Goal: Task Accomplishment & Management: Manage account settings

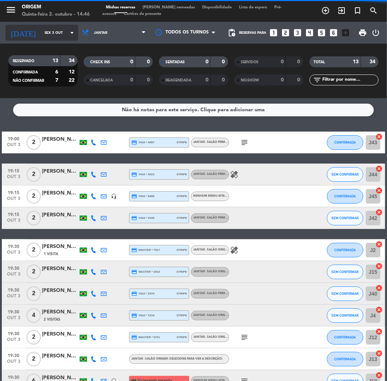
click at [52, 35] on input "Sex 3 out" at bounding box center [65, 32] width 49 height 11
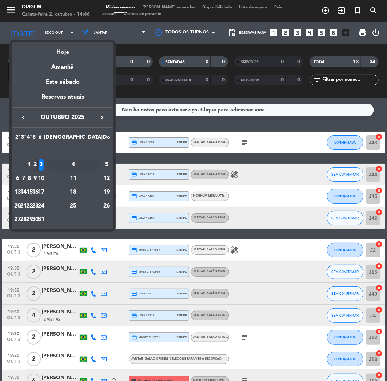
click at [95, 163] on div "4" at bounding box center [73, 165] width 53 height 12
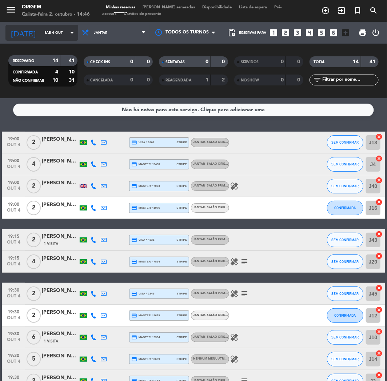
click at [49, 31] on input "Sáb 4 out" at bounding box center [65, 32] width 49 height 11
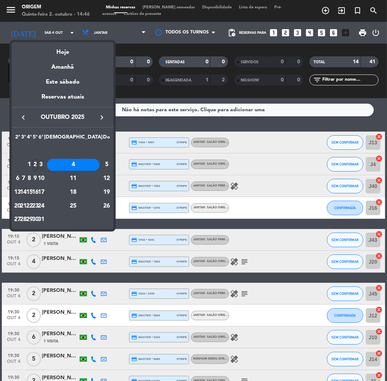
click at [44, 159] on div "3" at bounding box center [41, 165] width 5 height 12
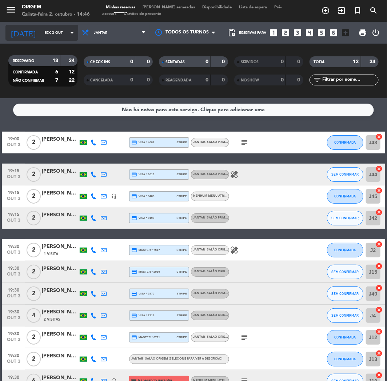
click at [44, 33] on input "Sex 3 out" at bounding box center [65, 32] width 49 height 11
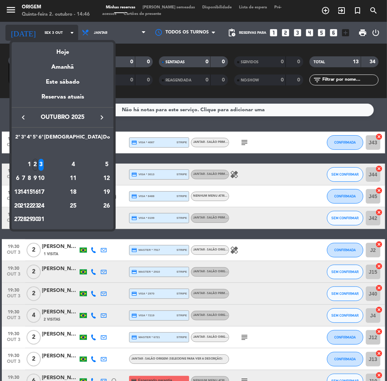
click at [44, 33] on div at bounding box center [193, 190] width 387 height 381
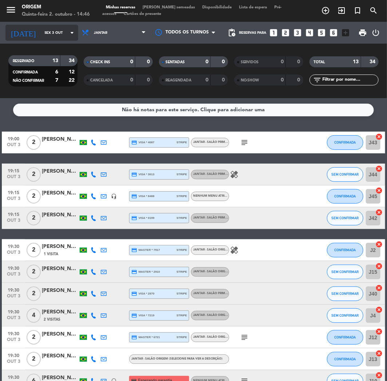
click at [44, 33] on input "Sex 3 out" at bounding box center [65, 32] width 49 height 11
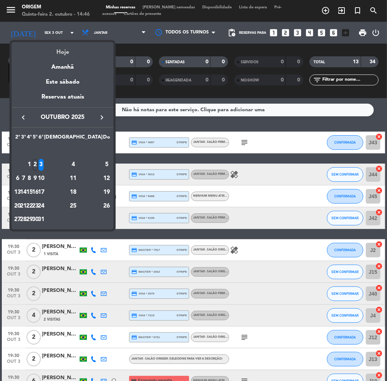
click at [49, 53] on div "Hoje" at bounding box center [63, 49] width 102 height 15
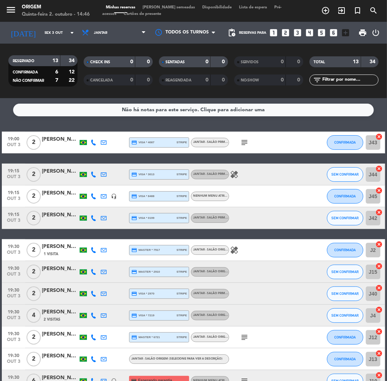
type input "Qui 2 out"
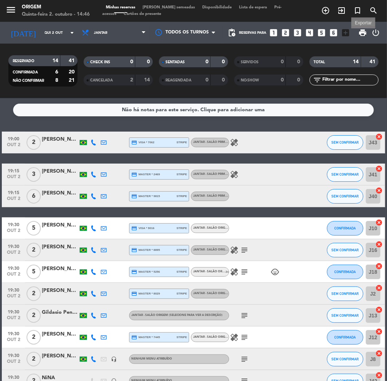
click at [348, 33] on span "print" at bounding box center [363, 32] width 9 height 9
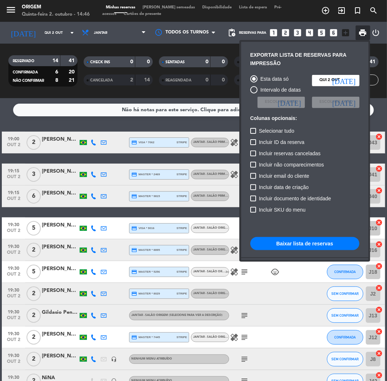
click at [279, 164] on span "Incluir não comparecimentos" at bounding box center [291, 164] width 65 height 9
click at [253, 168] on input "Incluir não comparecimentos" at bounding box center [253, 168] width 0 height 0
checkbox input "true"
click at [300, 243] on button "Baixar lista de reservas" at bounding box center [304, 243] width 109 height 13
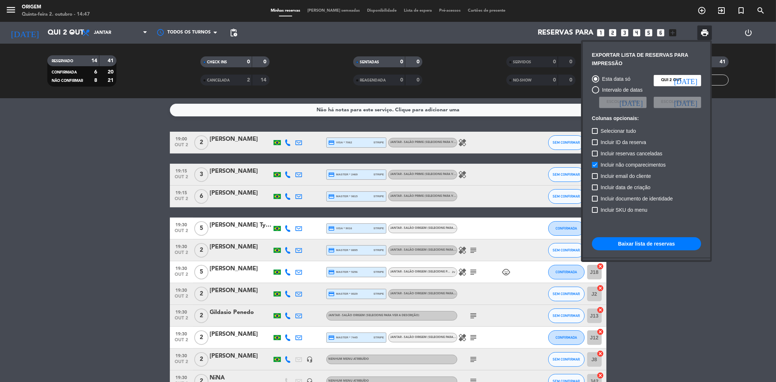
click at [333, 12] on div at bounding box center [388, 191] width 776 height 382
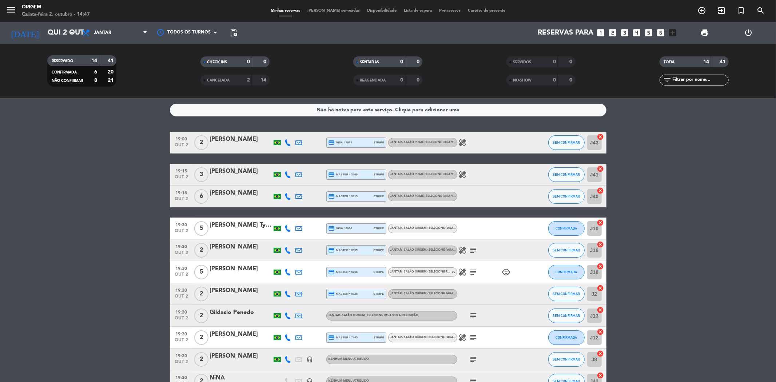
click at [334, 9] on span "[PERSON_NAME] semeadas" at bounding box center [334, 11] width 60 height 4
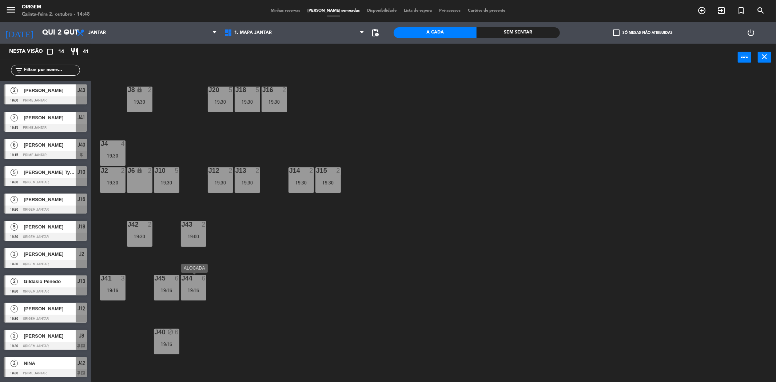
click at [194, 285] on div "J44 6 19:15" at bounding box center [193, 287] width 25 height 25
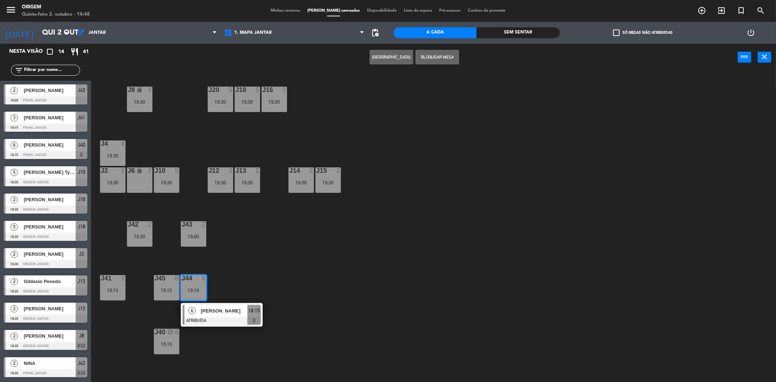
click at [256, 274] on div "J20 5 19:30 J16 2 19:30 J8 lock 2 19:30 J18 5 19:30 J4 4 19:30 J10 5 19:30 J12 …" at bounding box center [437, 228] width 677 height 311
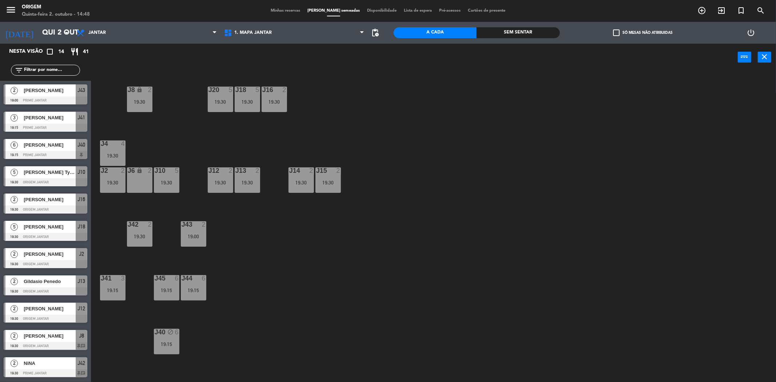
click at [200, 288] on div "19:15" at bounding box center [193, 290] width 25 height 5
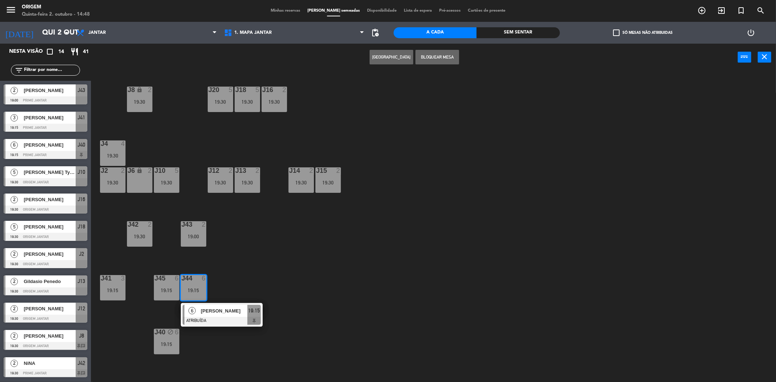
click at [202, 317] on div at bounding box center [222, 321] width 78 height 8
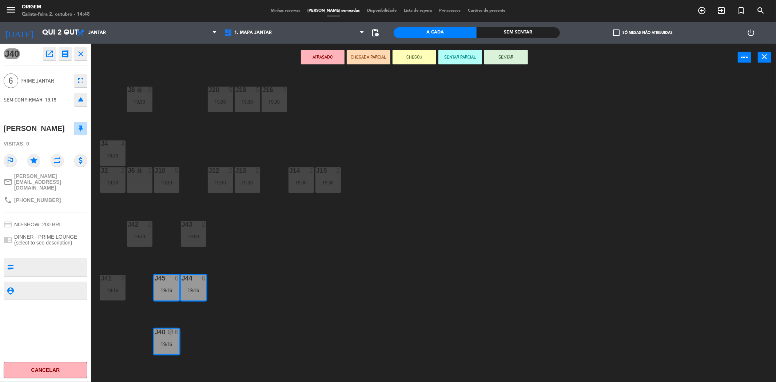
click at [251, 231] on div "J20 5 19:30 J16 2 19:30 J8 lock 2 19:30 J18 5 19:30 J4 4 19:30 J10 5 19:30 J12 …" at bounding box center [437, 228] width 677 height 311
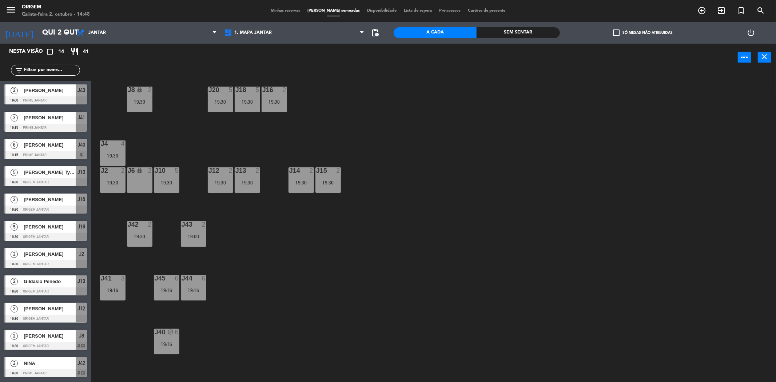
click at [170, 183] on div "19:30" at bounding box center [166, 182] width 25 height 5
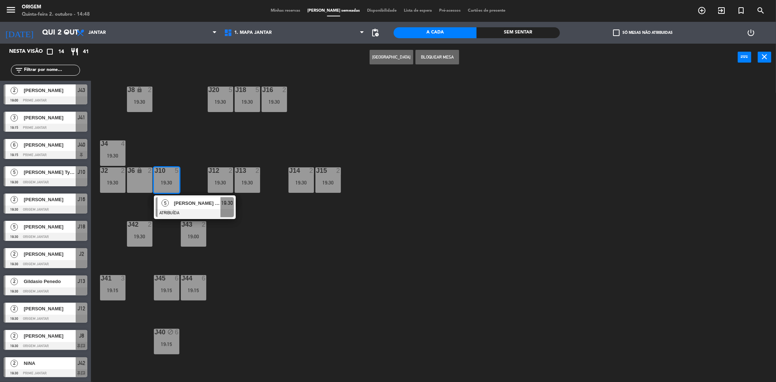
click at [273, 246] on div "J20 5 19:30 J16 2 19:30 J8 lock 2 19:30 J18 5 19:30 J4 4 19:30 J10 5 19:30 5 [P…" at bounding box center [437, 228] width 677 height 311
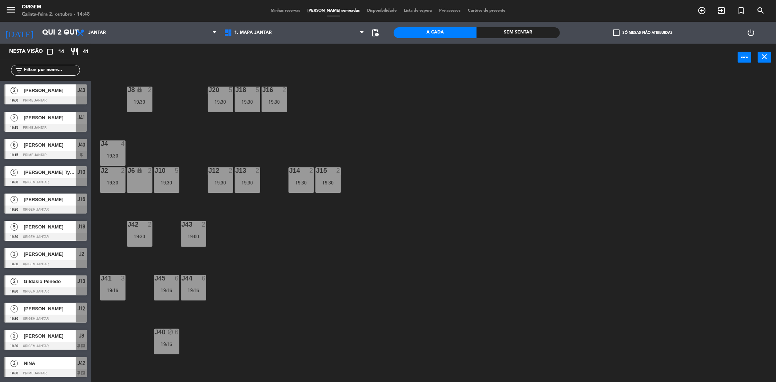
click at [224, 98] on div "J20 5 19:30" at bounding box center [220, 99] width 25 height 25
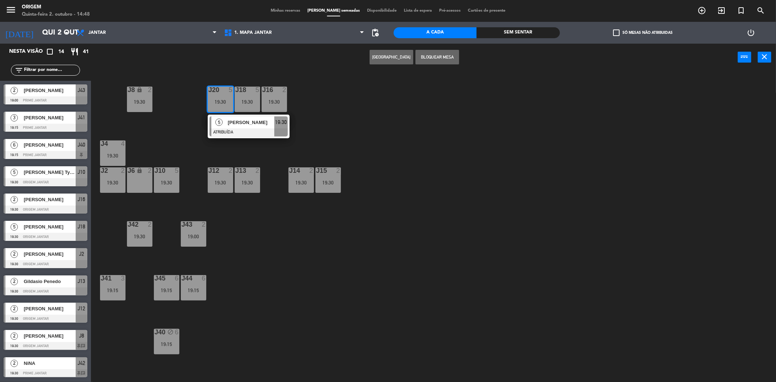
click at [320, 250] on div "J20 5 19:30 5 [PERSON_NAME] ATRIBUÍDA 19:30 J16 2 19:30 J8 lock 2 19:30 J18 5 1…" at bounding box center [437, 228] width 677 height 311
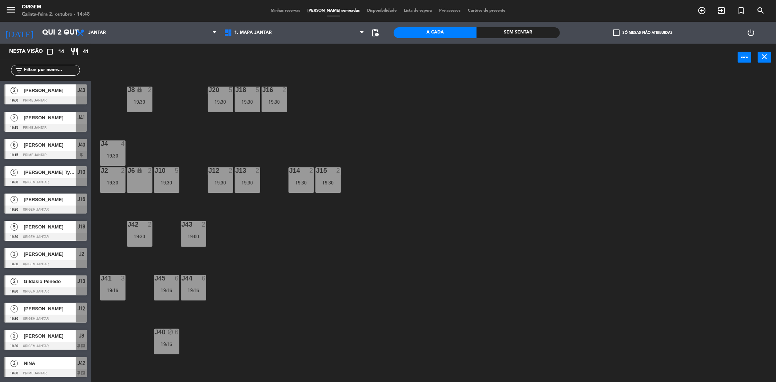
click at [170, 331] on div "J40 block 6 19:15" at bounding box center [166, 341] width 25 height 25
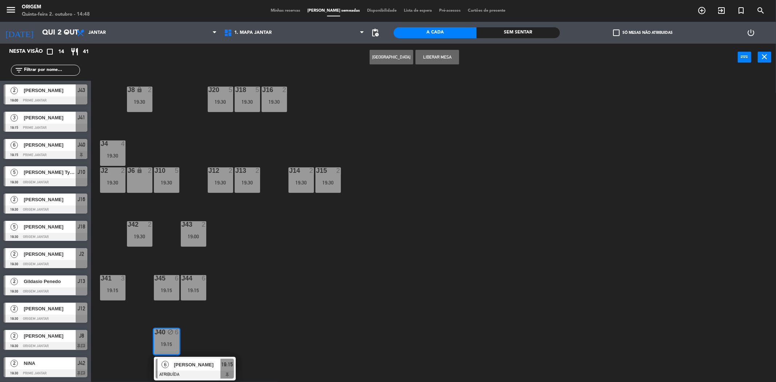
click at [270, 279] on div "J20 5 19:30 J16 2 19:30 J8 lock 2 19:30 J18 5 19:30 J4 4 19:30 J10 5 19:30 J12 …" at bounding box center [437, 228] width 677 height 311
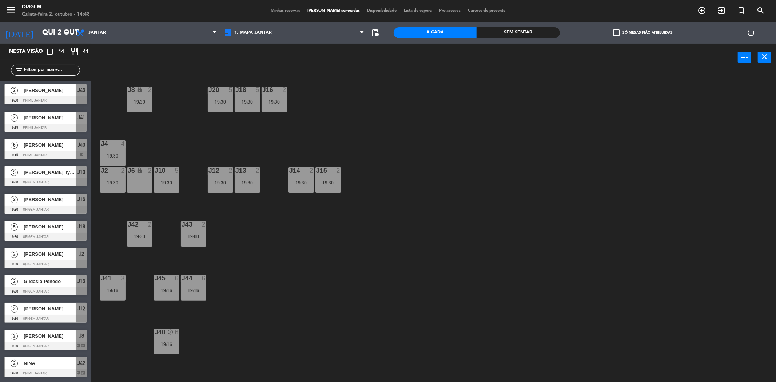
click at [220, 100] on div "19:30" at bounding box center [220, 101] width 25 height 5
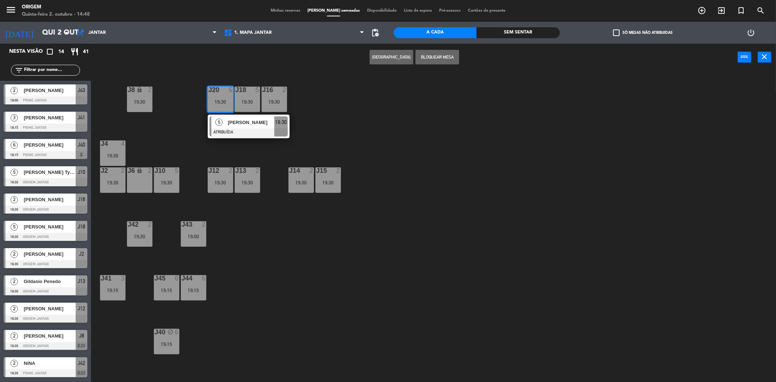
click at [348, 148] on div "J20 5 19:30 5 [PERSON_NAME] ATRIBUÍDA 19:30 J16 2 19:30 J8 lock 2 19:30 J18 5 1…" at bounding box center [437, 228] width 677 height 311
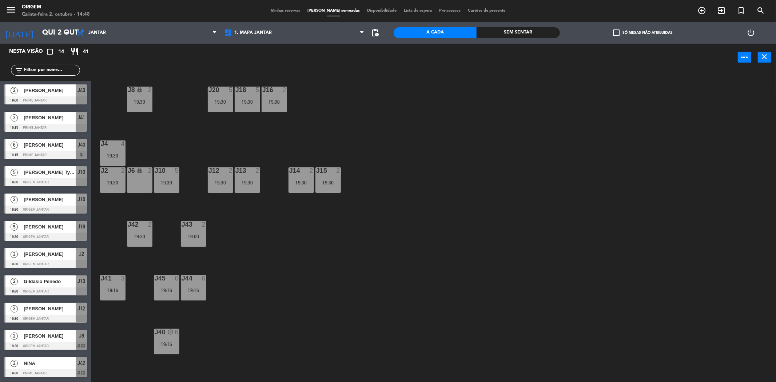
click at [172, 171] on div at bounding box center [166, 170] width 12 height 7
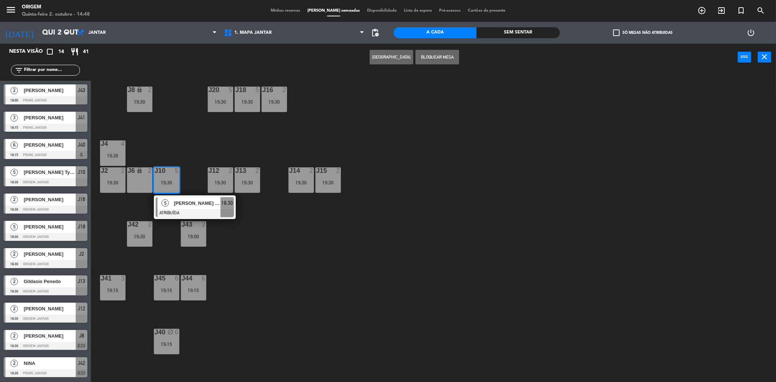
click at [348, 123] on div "J20 5 19:30 J16 2 19:30 J8 lock 2 19:30 J18 5 19:30 J4 4 19:30 J10 5 19:30 5 [P…" at bounding box center [437, 228] width 677 height 311
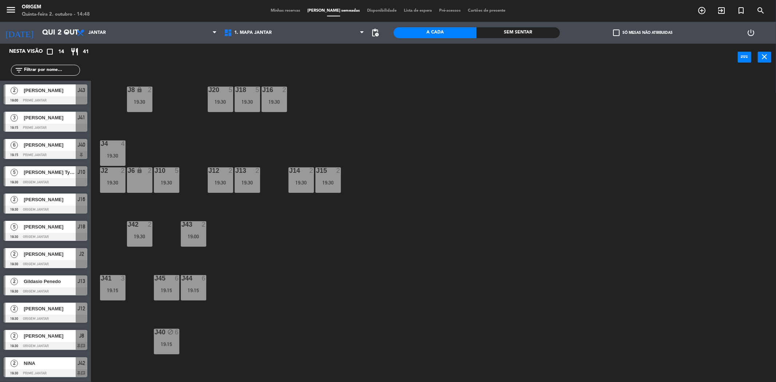
click at [232, 101] on div "19:30" at bounding box center [220, 101] width 25 height 5
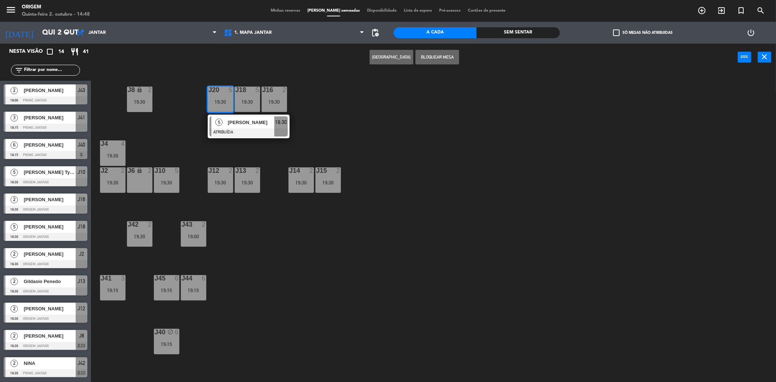
click at [348, 126] on div "J20 5 19:30 5 [PERSON_NAME] ATRIBUÍDA 19:30 J16 2 19:30 J8 lock 2 19:30 J18 5 1…" at bounding box center [437, 228] width 677 height 311
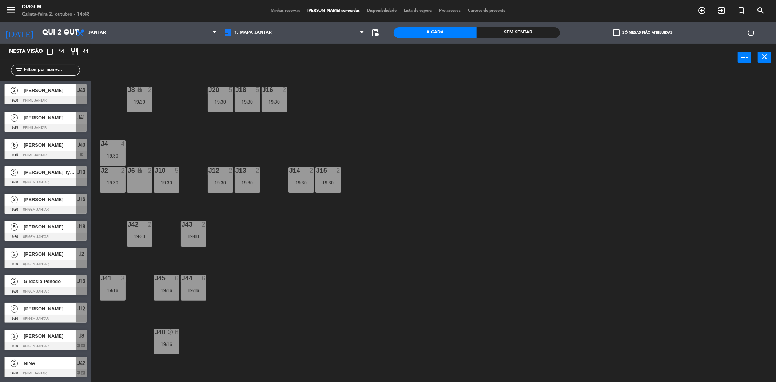
click at [290, 12] on span "Minhas reservas" at bounding box center [285, 11] width 37 height 4
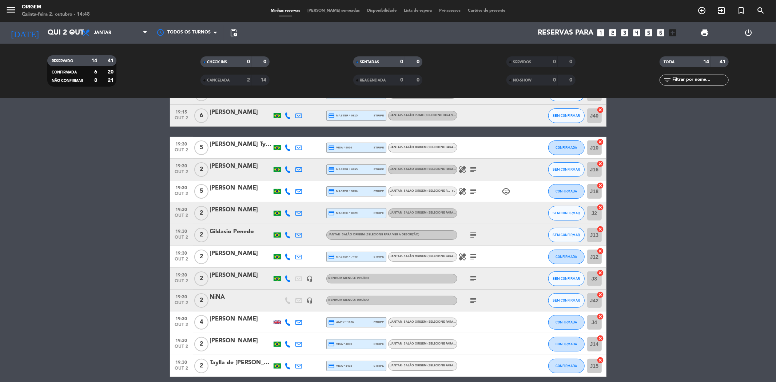
scroll to position [112, 0]
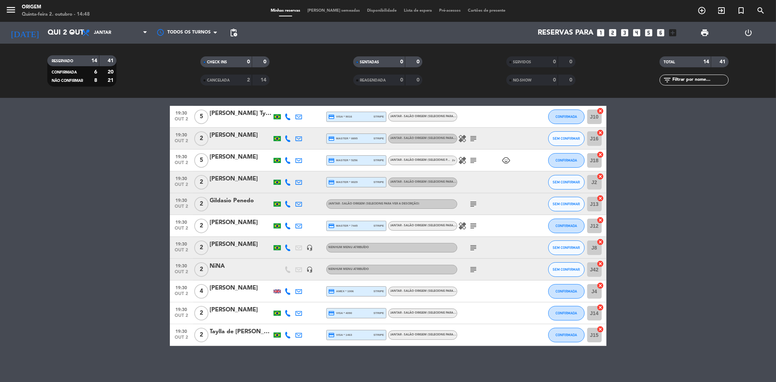
click at [348, 246] on icon "subject" at bounding box center [473, 247] width 9 height 9
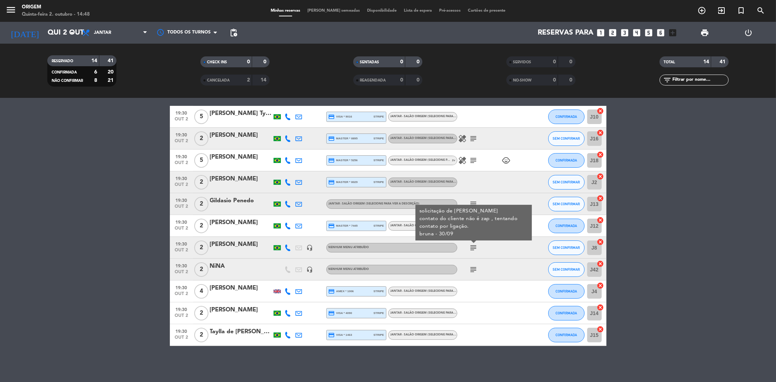
click at [348, 246] on icon "subject" at bounding box center [473, 247] width 9 height 9
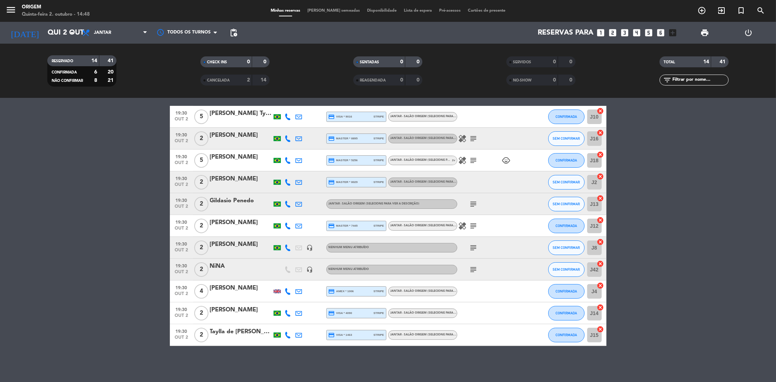
click at [348, 243] on icon "subject" at bounding box center [473, 247] width 9 height 9
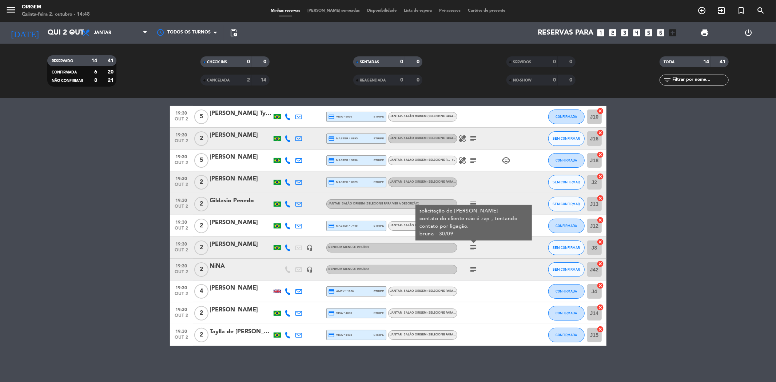
click at [348, 247] on icon "subject" at bounding box center [473, 247] width 9 height 9
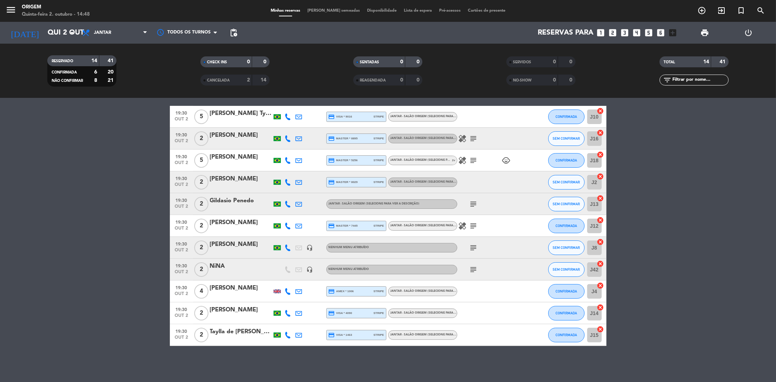
click at [348, 266] on icon "subject" at bounding box center [473, 269] width 9 height 9
click at [348, 268] on icon "subject" at bounding box center [473, 269] width 9 height 9
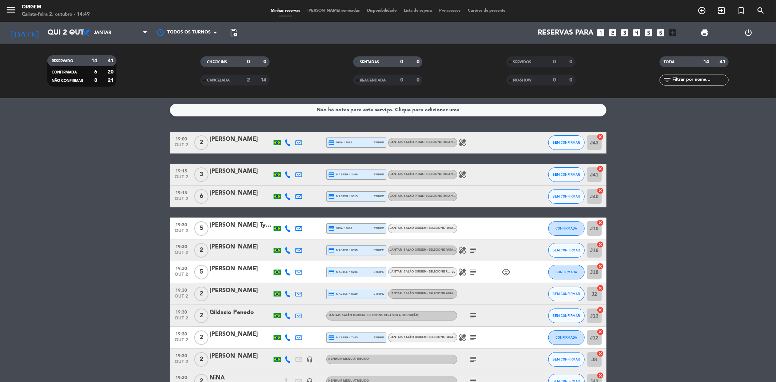
click at [348, 315] on icon "subject" at bounding box center [473, 315] width 9 height 9
click at [286, 195] on icon at bounding box center [288, 196] width 7 height 7
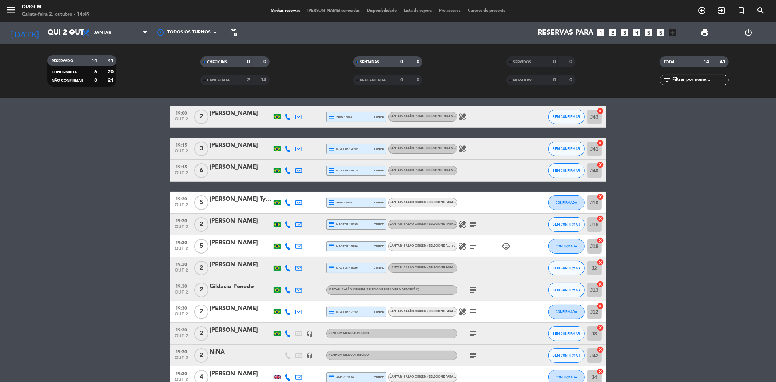
scroll to position [40, 0]
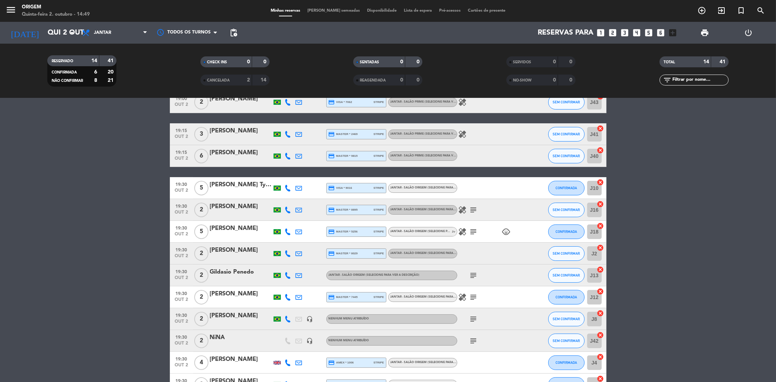
click at [348, 228] on icon "subject" at bounding box center [473, 231] width 9 height 9
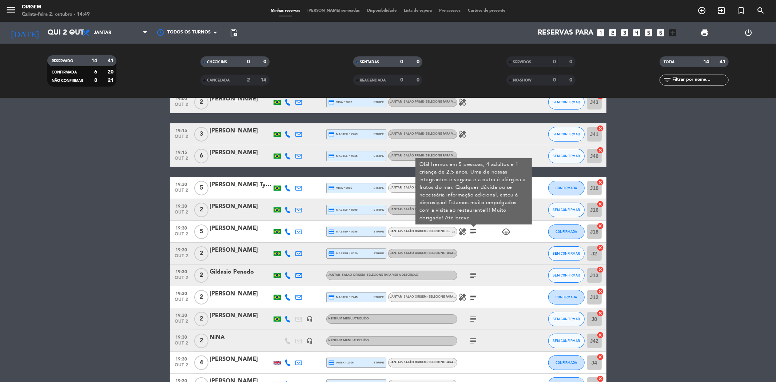
click at [348, 230] on icon "subject" at bounding box center [473, 231] width 9 height 9
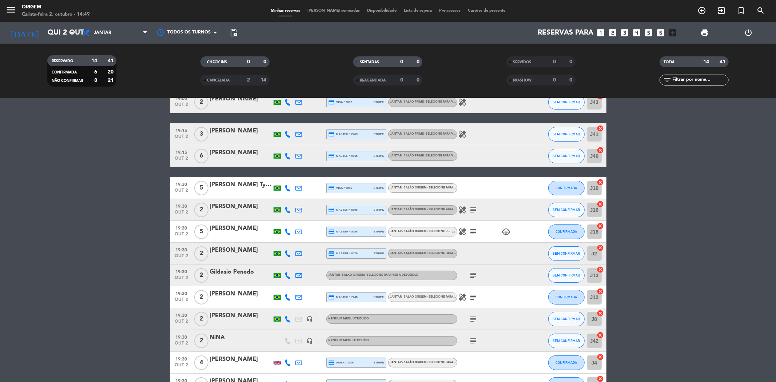
click at [348, 232] on icon "healing" at bounding box center [462, 231] width 9 height 9
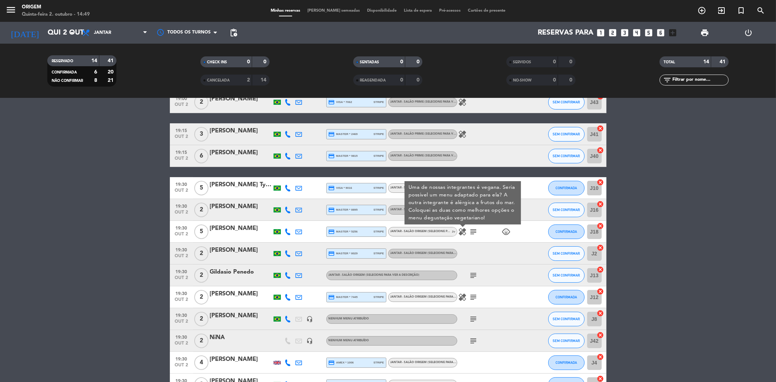
click at [348, 232] on icon "healing" at bounding box center [462, 231] width 9 height 9
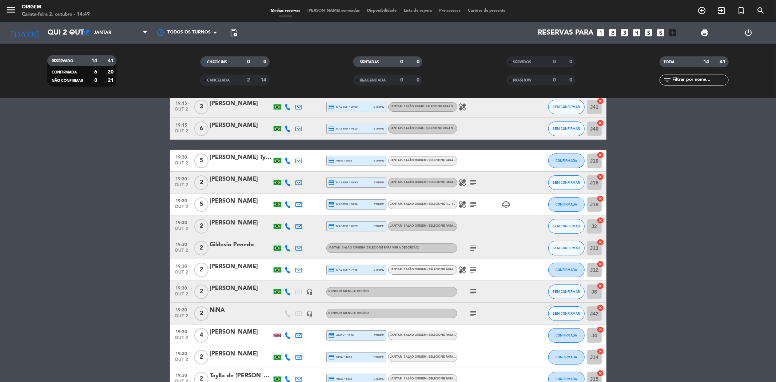
scroll to position [112, 0]
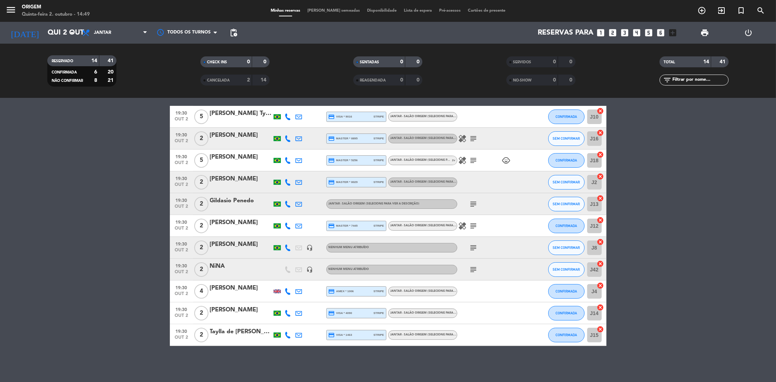
click at [288, 293] on icon at bounding box center [288, 291] width 7 height 7
click at [288, 292] on icon at bounding box center [288, 291] width 7 height 7
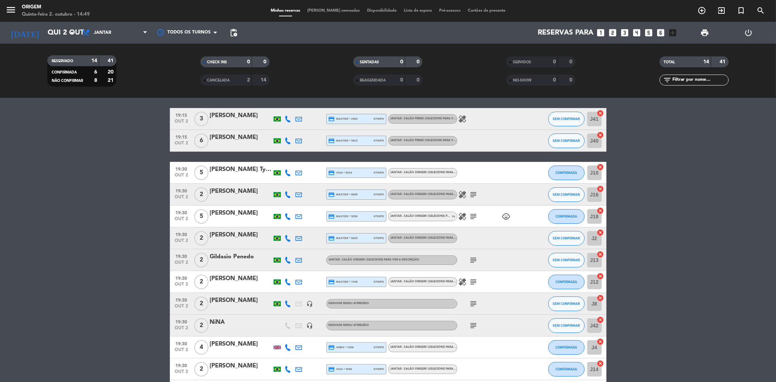
scroll to position [0, 0]
